Goal: Navigation & Orientation: Find specific page/section

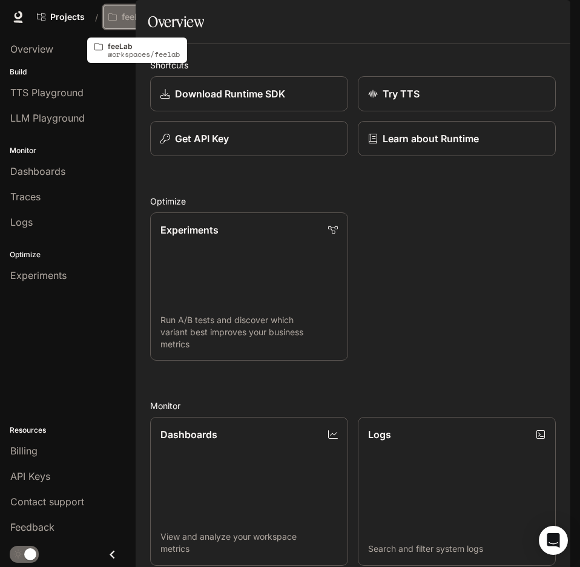
click at [142, 13] on p "feeLab" at bounding box center [136, 17] width 28 height 10
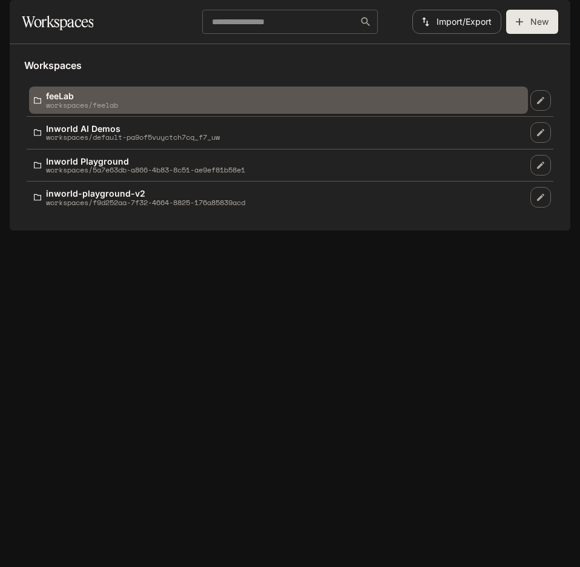
click at [90, 100] on p "feeLab" at bounding box center [82, 95] width 72 height 9
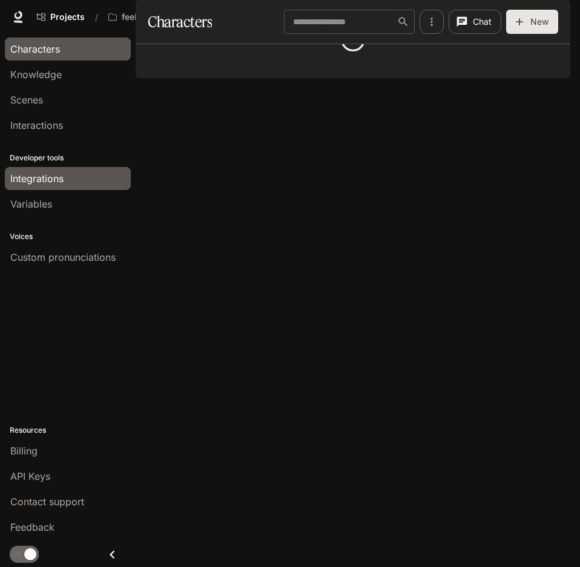
click at [60, 180] on span "Integrations" at bounding box center [36, 178] width 53 height 15
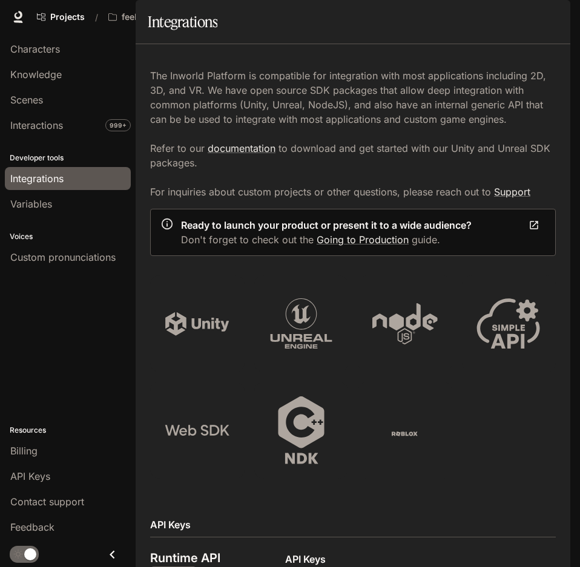
scroll to position [763, 0]
